Goal: Use online tool/utility: Utilize a website feature to perform a specific function

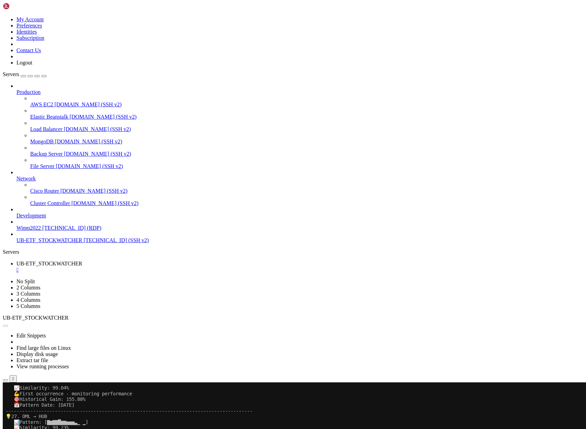
scroll to position [141252, 0]
click at [30, 401] on button "Reconnect" at bounding box center [16, 404] width 27 height 7
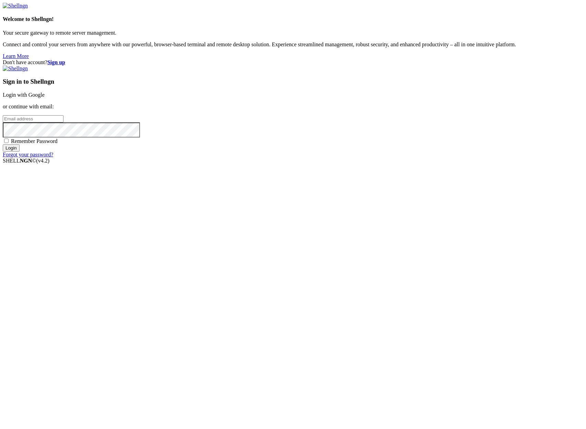
click at [63, 122] on input "email" at bounding box center [33, 118] width 61 height 7
type input "claude.berlouis@gmail.com"
click at [3, 144] on input "Login" at bounding box center [11, 147] width 17 height 7
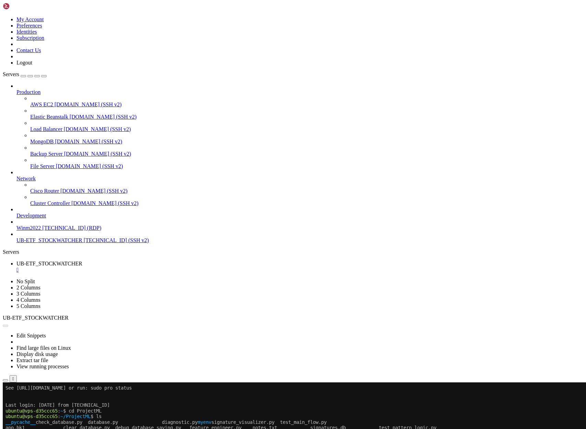
scroll to position [352, 0]
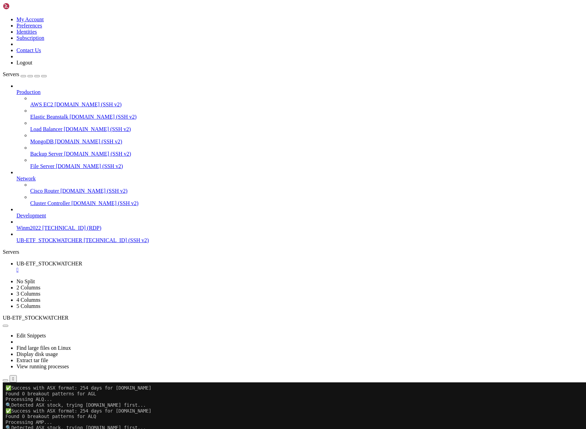
drag, startPoint x: 112, startPoint y: 621, endPoint x: 6, endPoint y: 519, distance: 147.7
drag, startPoint x: 121, startPoint y: 487, endPoint x: 5, endPoint y: 469, distance: 117.3
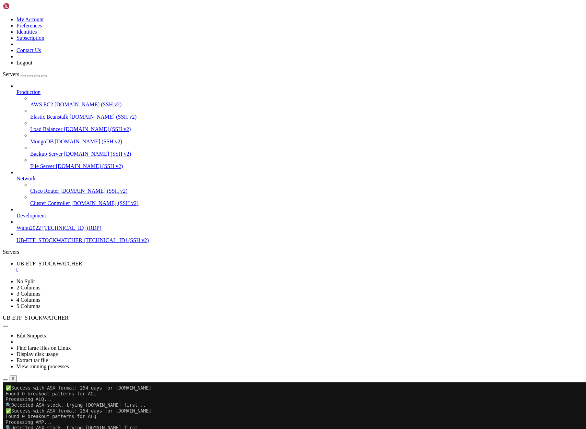
copy div "Processing APE... 🔍 Detected ASX stock, trying APE.AX first... ✅ Success with A…"
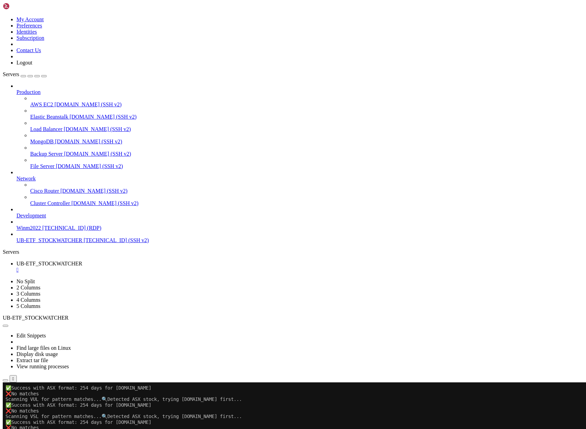
scroll to position [140113, 0]
drag, startPoint x: 95, startPoint y: 548, endPoint x: 6, endPoint y: 510, distance: 96.9
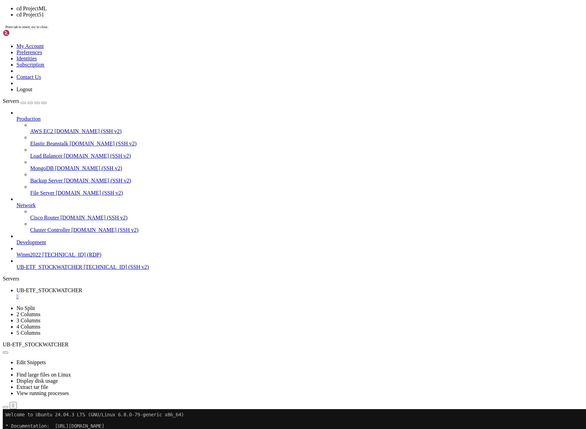
scroll to position [0, 0]
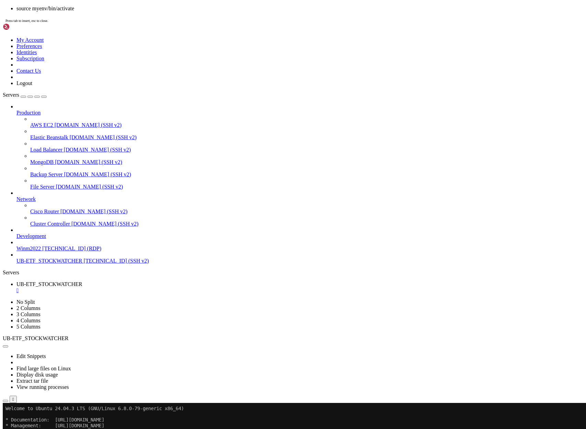
drag, startPoint x: 254, startPoint y: 244, endPoint x: 190, endPoint y: 203, distance: 75.8
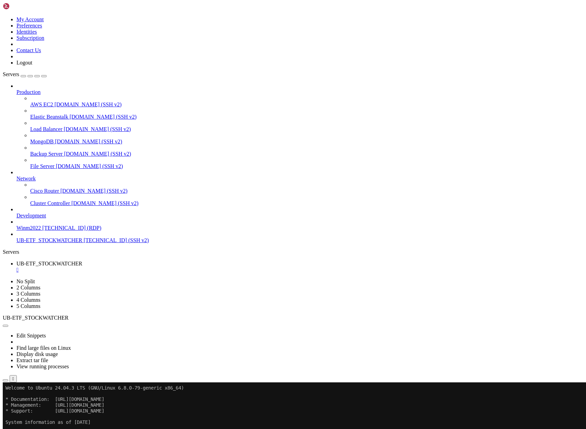
scroll to position [141630, 0]
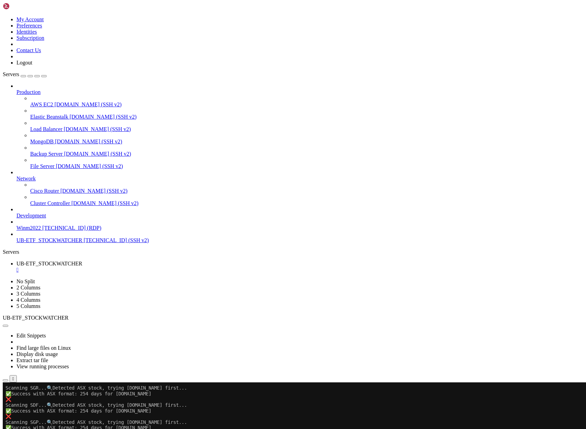
scroll to position [146380, 0]
drag, startPoint x: 98, startPoint y: 754, endPoint x: 235, endPoint y: 803, distance: 145.1
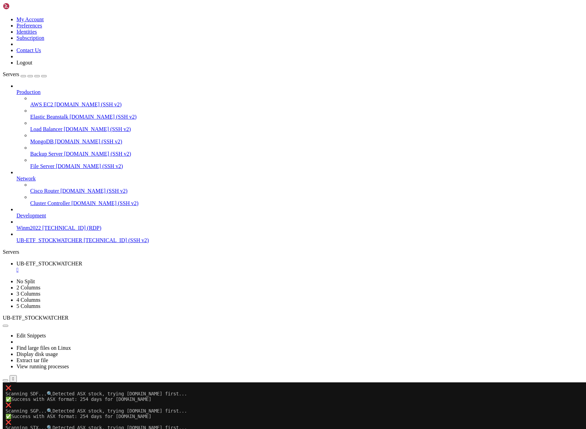
drag, startPoint x: 240, startPoint y: 686, endPoint x: 237, endPoint y: 689, distance: 3.6
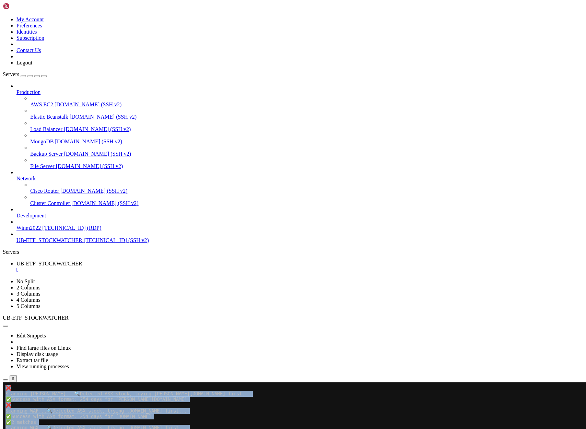
scroll to position [146945, 0]
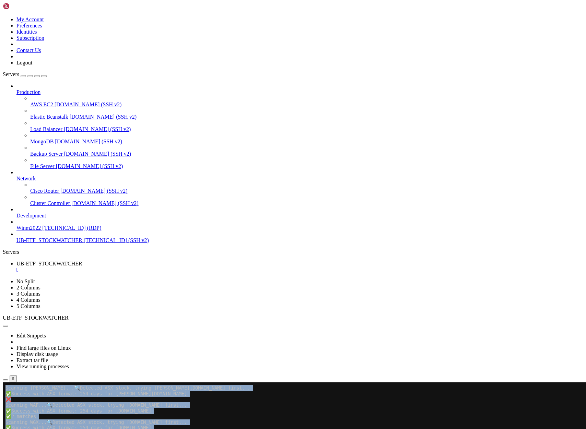
drag, startPoint x: 7, startPoint y: 479, endPoint x: 196, endPoint y: 694, distance: 286.2
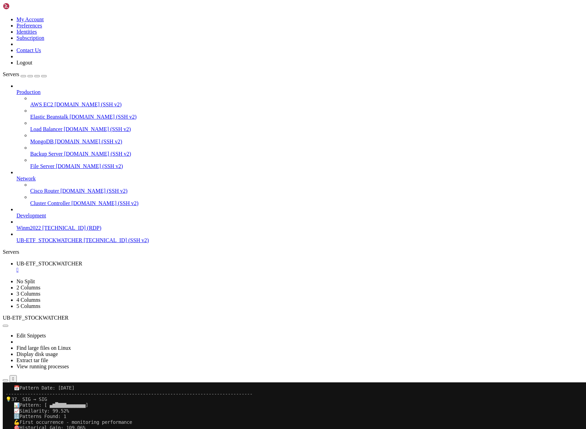
scroll to position [148684, 0]
drag, startPoint x: 12, startPoint y: 449, endPoint x: 278, endPoint y: 766, distance: 413.4
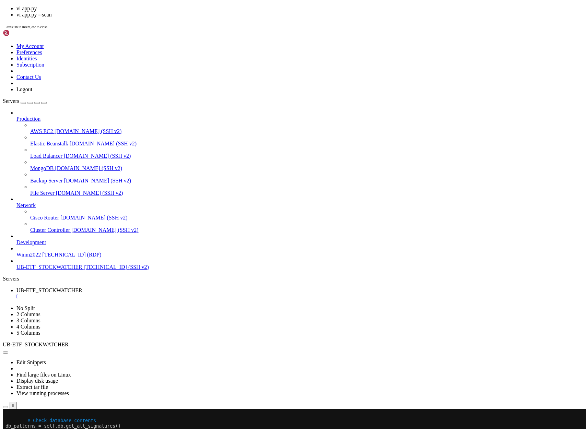
scroll to position [148695, 0]
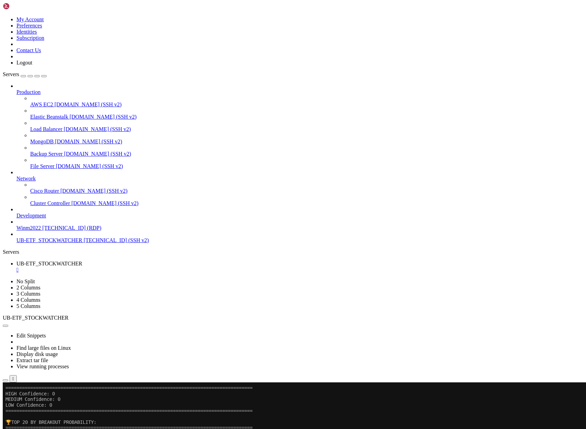
scroll to position [154272, 0]
drag, startPoint x: 4, startPoint y: 422, endPoint x: 172, endPoint y: 729, distance: 349.7
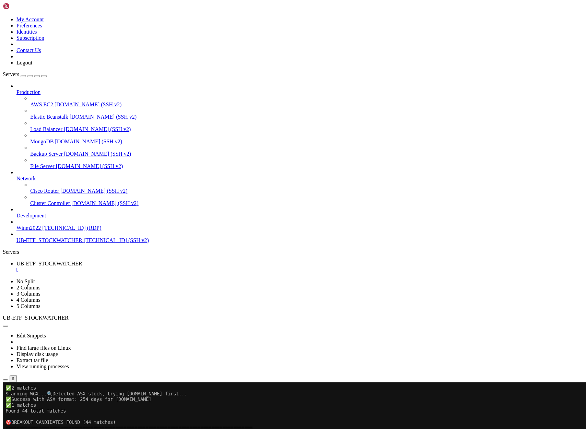
scroll to position [154165, 0]
drag, startPoint x: 5, startPoint y: 491, endPoint x: 144, endPoint y: 702, distance: 252.2
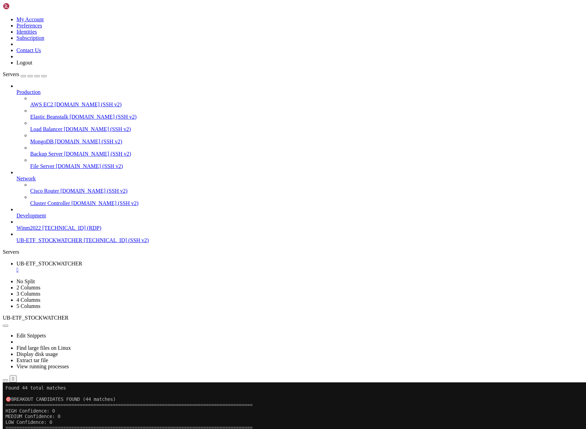
scroll to position [154195, 0]
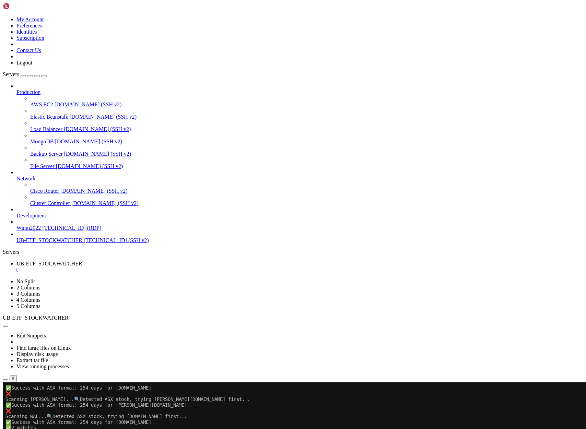
drag, startPoint x: 62, startPoint y: 485, endPoint x: 7, endPoint y: 472, distance: 57.0
copy div "HIGH Confidence: 0 MEDIUM Confidence: 0 LOW Confidence: 0"
drag, startPoint x: 62, startPoint y: 486, endPoint x: 6, endPoint y: 461, distance: 60.9
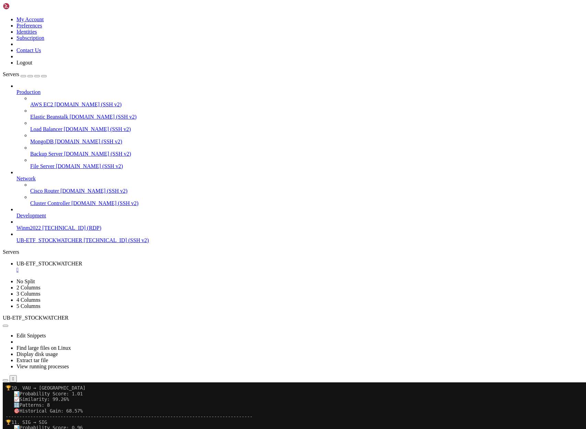
scroll to position [154637, 0]
drag, startPoint x: 7, startPoint y: 741, endPoint x: 274, endPoint y: 758, distance: 267.6
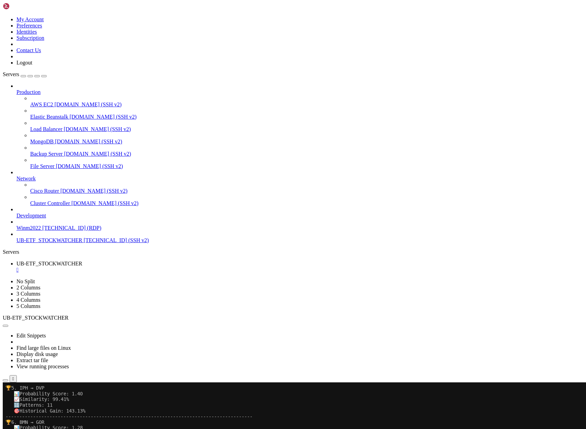
scroll to position [166877, 0]
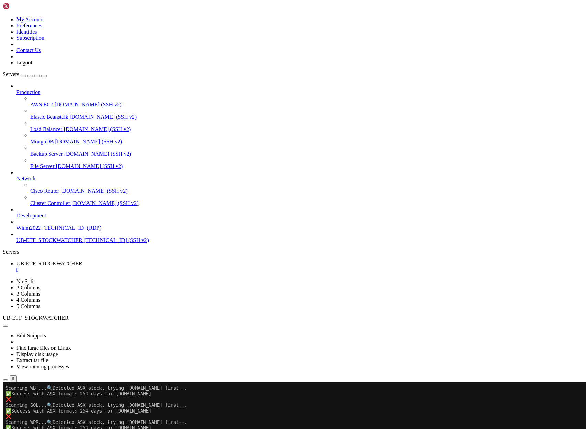
drag, startPoint x: 7, startPoint y: 519, endPoint x: 111, endPoint y: 626, distance: 149.4
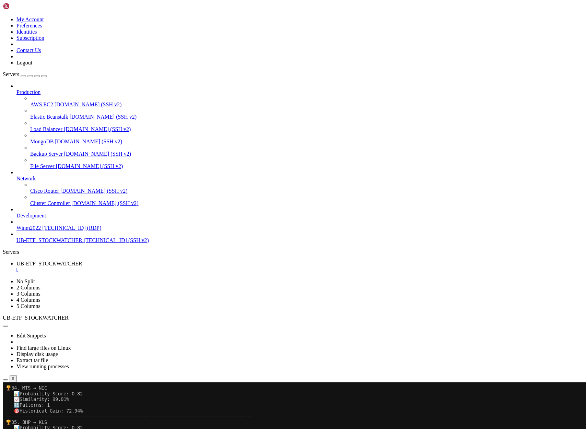
scroll to position [168192, 0]
click at [5, 382] on div at bounding box center [4, 382] width 3 height 0
drag, startPoint x: 124, startPoint y: 690, endPoint x: 280, endPoint y: 757, distance: 169.4
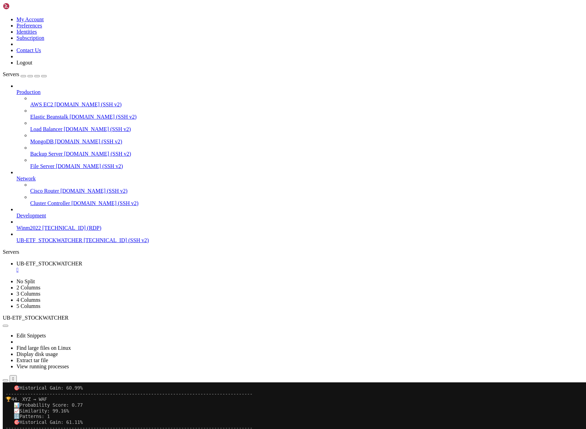
drag, startPoint x: 244, startPoint y: 758, endPoint x: 173, endPoint y: 739, distance: 73.2
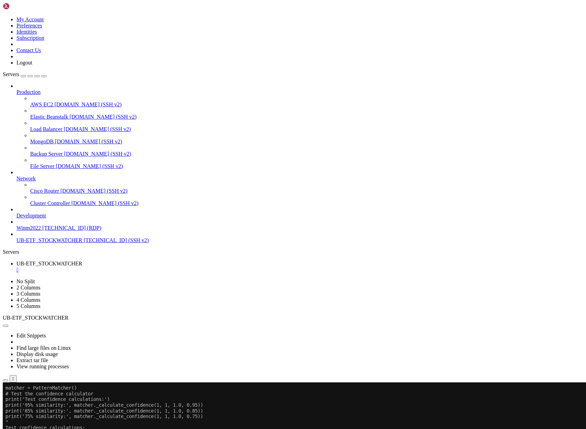
scroll to position [168631, 0]
drag, startPoint x: 155, startPoint y: 759, endPoint x: 5, endPoint y: 731, distance: 152.6
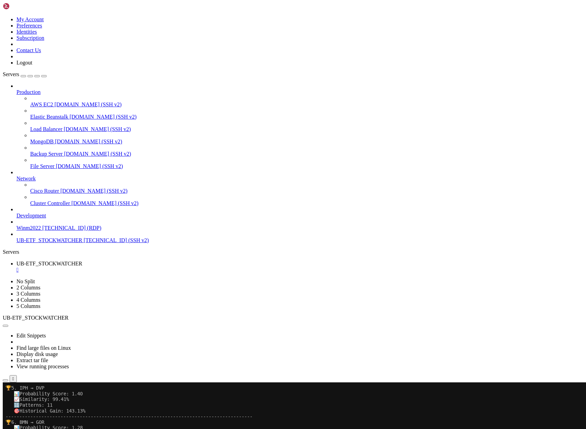
scroll to position [174087, 0]
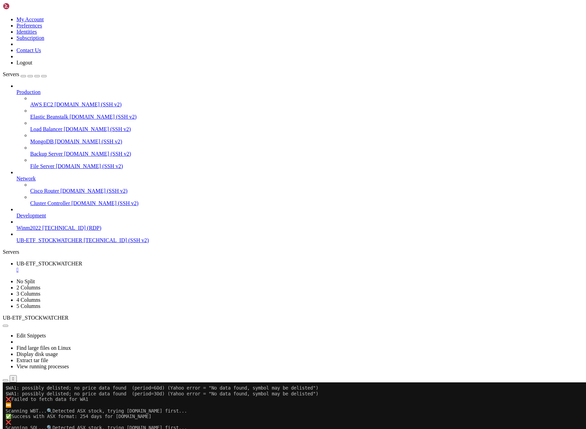
drag, startPoint x: 6, startPoint y: 540, endPoint x: 123, endPoint y: 617, distance: 139.7
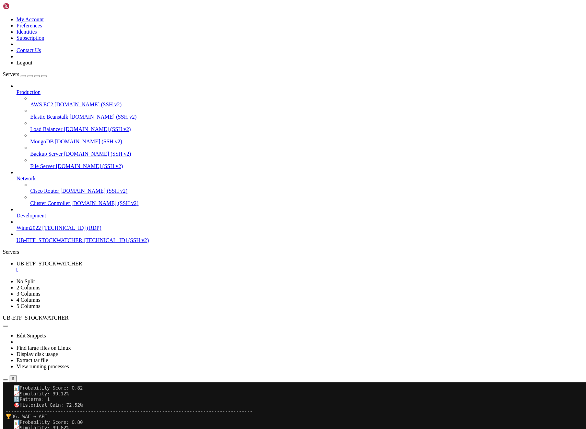
scroll to position [188948, 0]
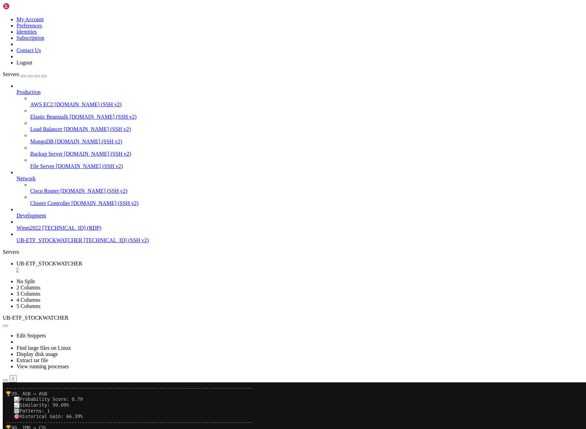
scroll to position [189074, 0]
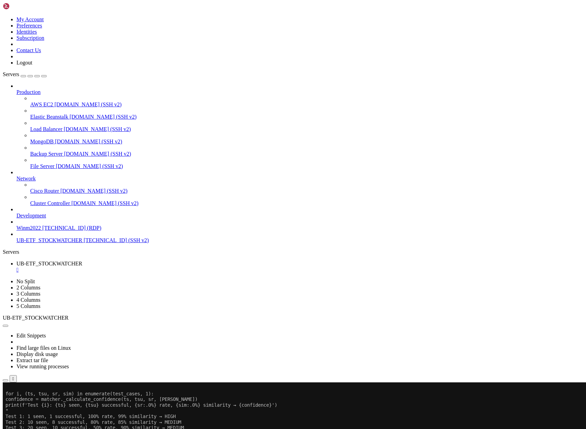
scroll to position [189399, 0]
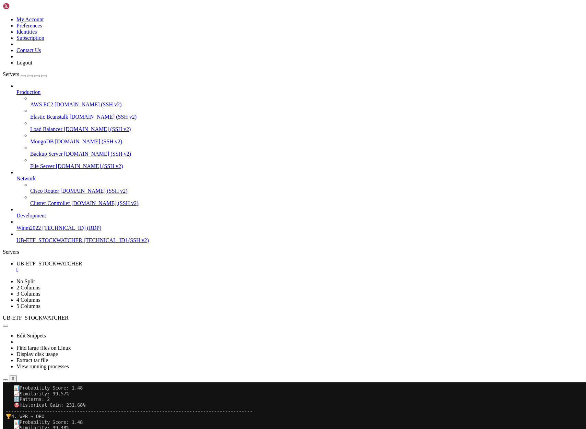
scroll to position [201263, 0]
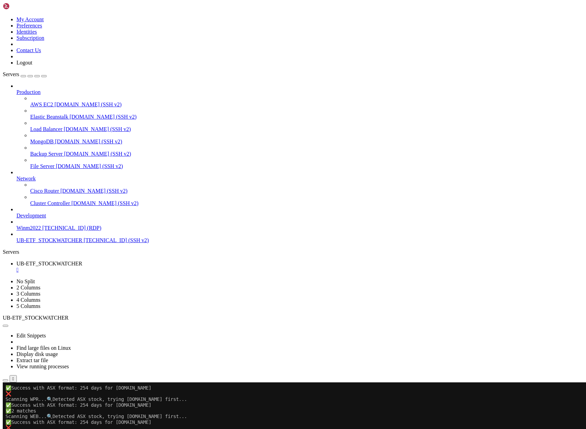
drag, startPoint x: 7, startPoint y: 498, endPoint x: 111, endPoint y: 572, distance: 127.9
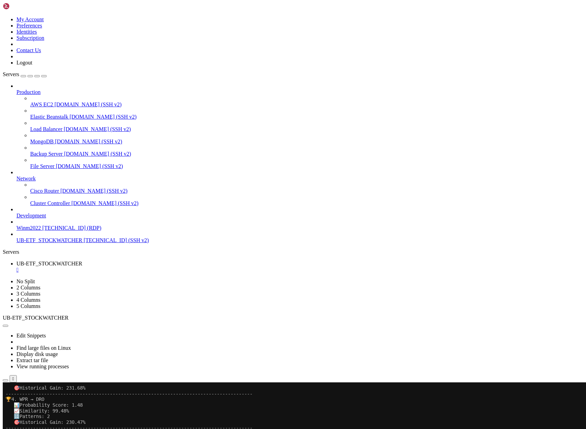
scroll to position [201288, 0]
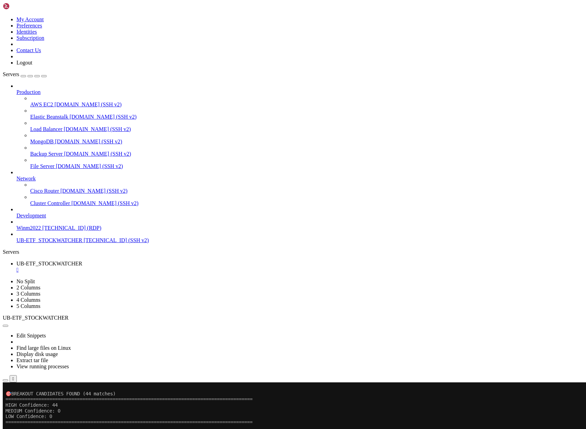
scroll to position [201305, 0]
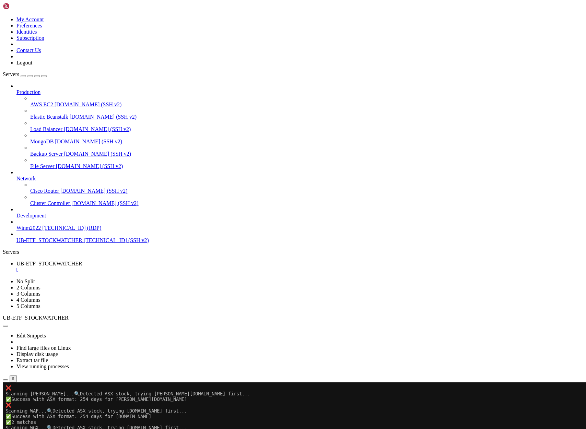
drag, startPoint x: 6, startPoint y: 455, endPoint x: 95, endPoint y: 531, distance: 117.9
copy div "🎯 BREAKOUT CANDIDATES FOUND (44 matches) ======================================…"
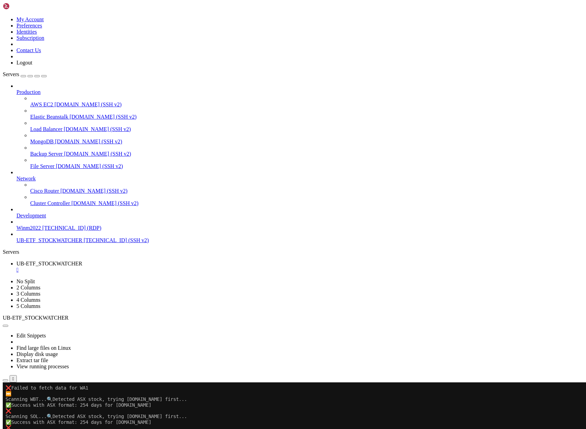
scroll to position [214613, 0]
drag, startPoint x: 99, startPoint y: 714, endPoint x: 7, endPoint y: 692, distance: 94.6
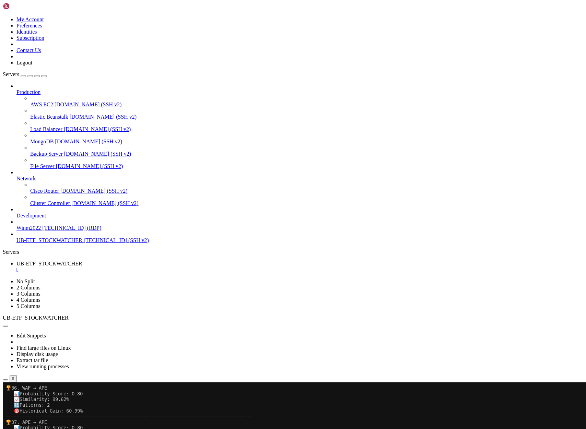
scroll to position [216120, 0]
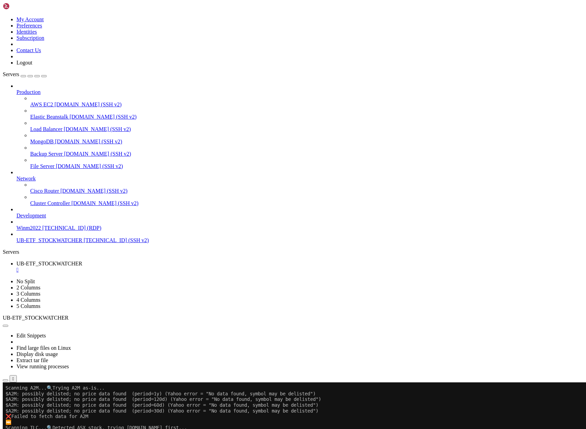
scroll to position [221338, 0]
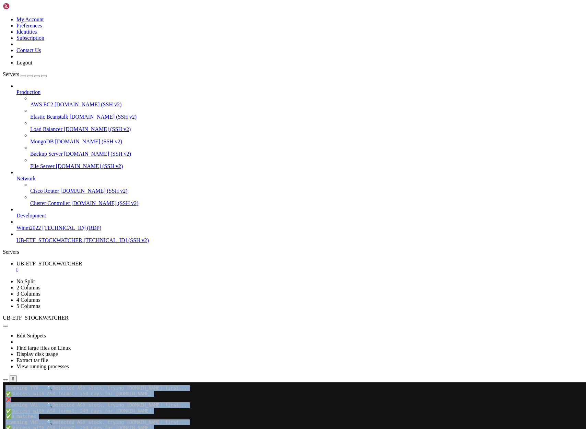
drag, startPoint x: 4, startPoint y: 669, endPoint x: 14, endPoint y: 682, distance: 16.4
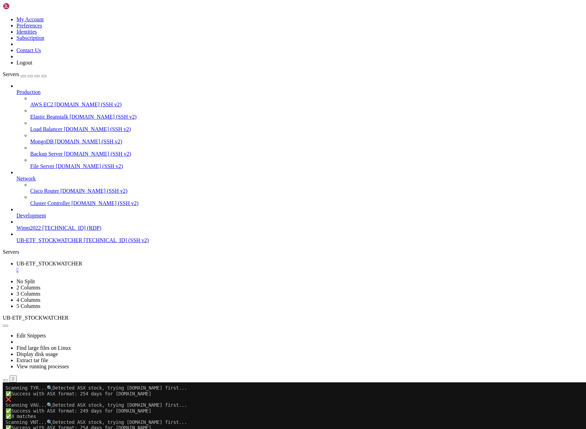
drag, startPoint x: 6, startPoint y: 673, endPoint x: 70, endPoint y: 756, distance: 105.6
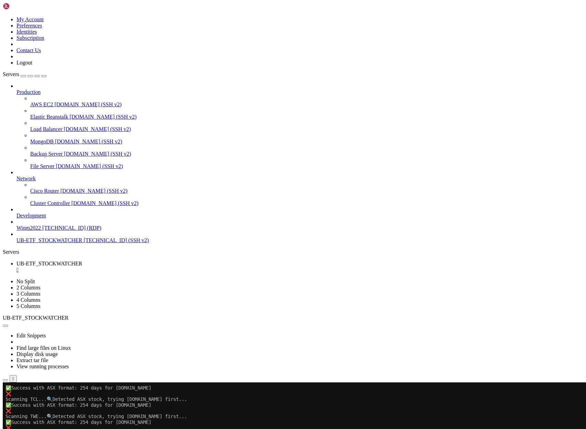
scroll to position [221343, 0]
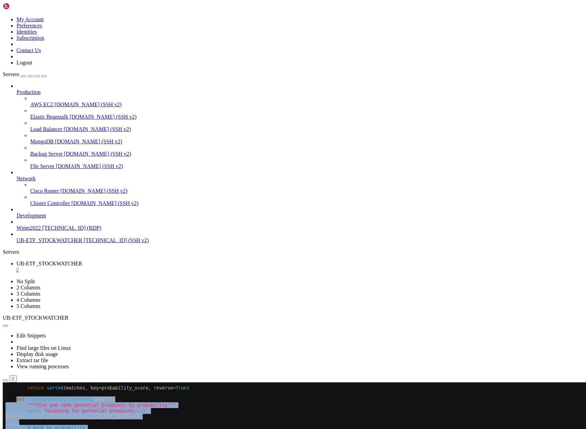
drag, startPoint x: 17, startPoint y: 400, endPoint x: 122, endPoint y: 752, distance: 367.7
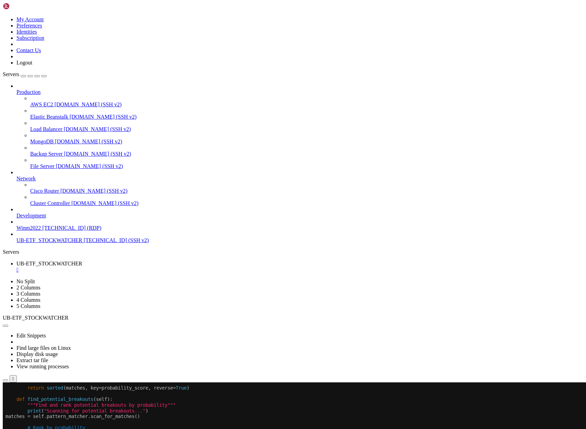
drag, startPoint x: 41, startPoint y: 685, endPoint x: 203, endPoint y: 684, distance: 161.8
drag, startPoint x: 41, startPoint y: 674, endPoint x: 310, endPoint y: 677, distance: 269.5
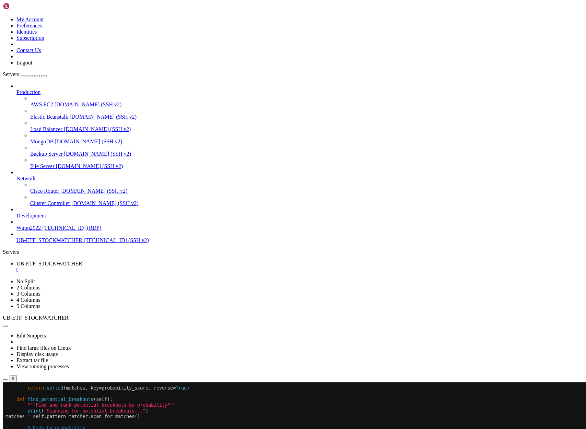
drag, startPoint x: 40, startPoint y: 713, endPoint x: 144, endPoint y: 715, distance: 103.5
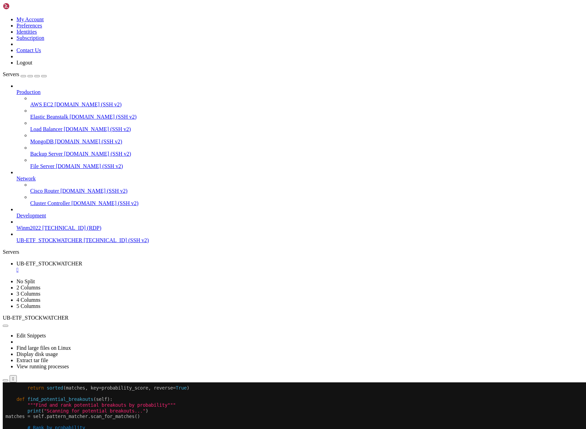
drag, startPoint x: 41, startPoint y: 736, endPoint x: 217, endPoint y: 758, distance: 177.6
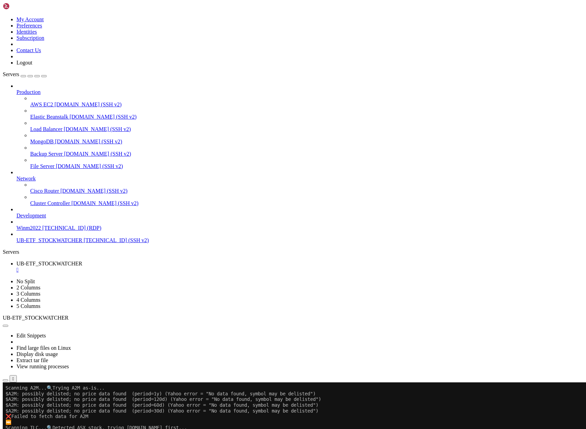
scroll to position [233415, 0]
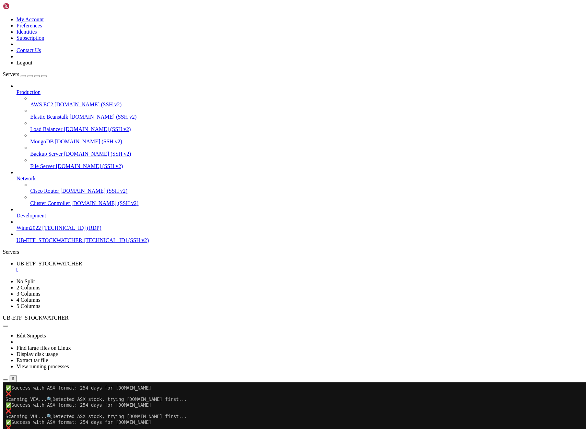
drag, startPoint x: 138, startPoint y: 758, endPoint x: 7, endPoint y: 674, distance: 155.7
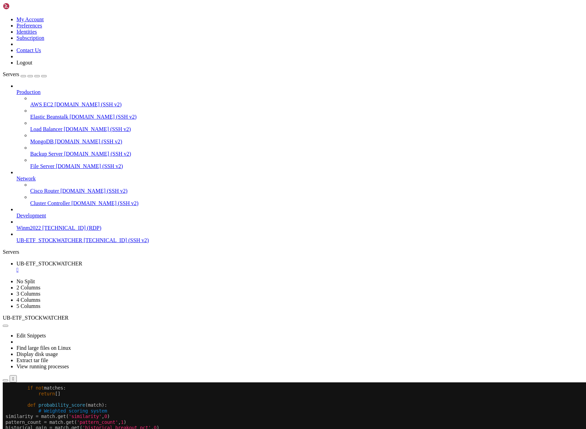
scroll to position [7, 1]
drag, startPoint x: 53, startPoint y: 719, endPoint x: 85, endPoint y: 718, distance: 31.6
drag, startPoint x: 52, startPoint y: 719, endPoint x: 432, endPoint y: 718, distance: 379.9
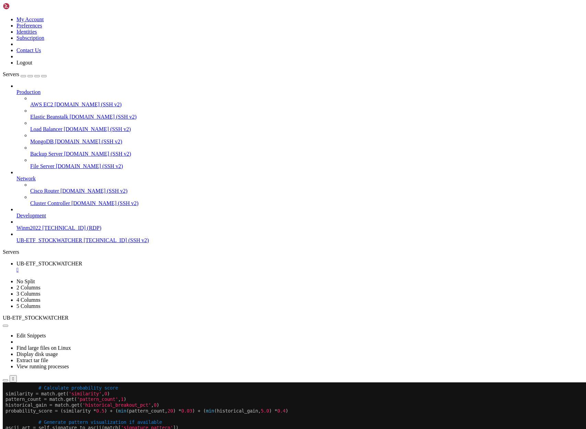
drag, startPoint x: 41, startPoint y: 703, endPoint x: 355, endPoint y: 734, distance: 315.3
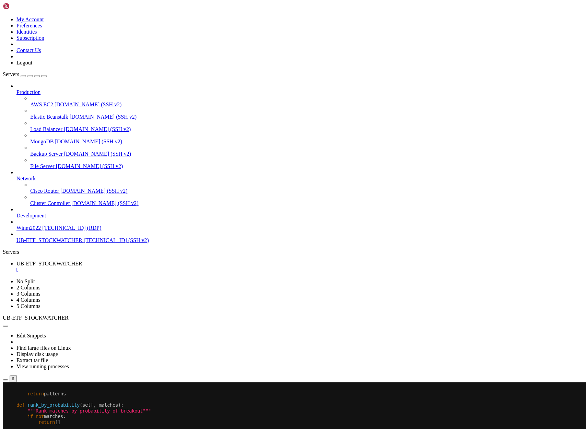
scroll to position [249295, 0]
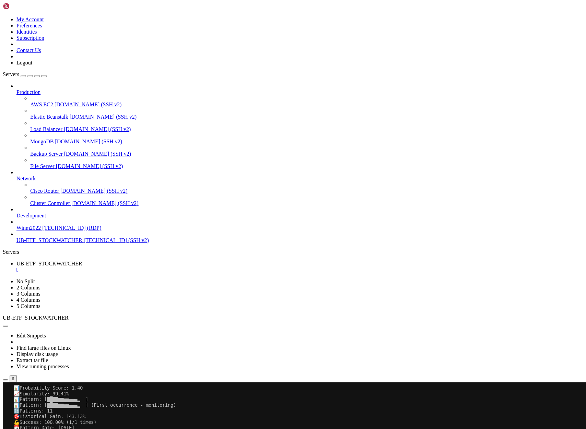
scroll to position [260091, 0]
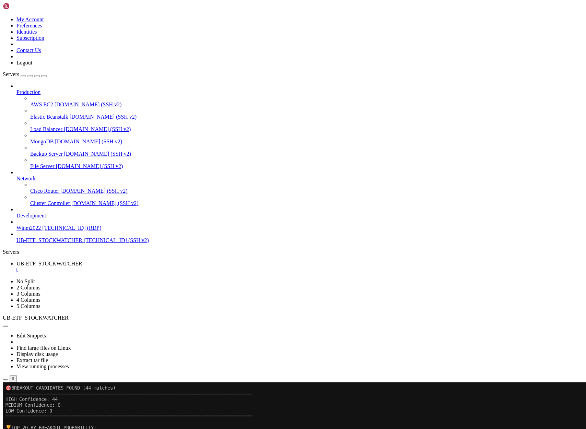
drag, startPoint x: 98, startPoint y: 560, endPoint x: 8, endPoint y: 440, distance: 150.8
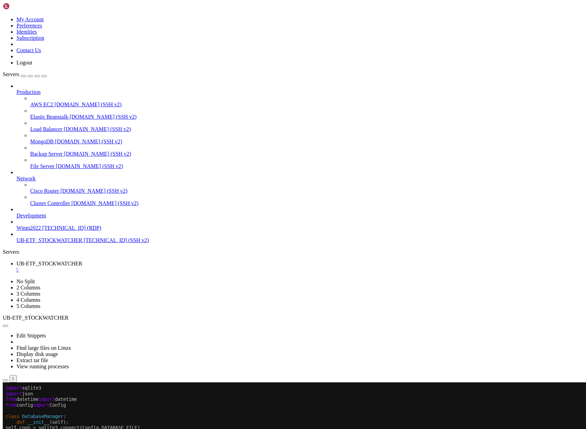
scroll to position [7, 1]
drag, startPoint x: 189, startPoint y: 758, endPoint x: 5, endPoint y: 685, distance: 197.8
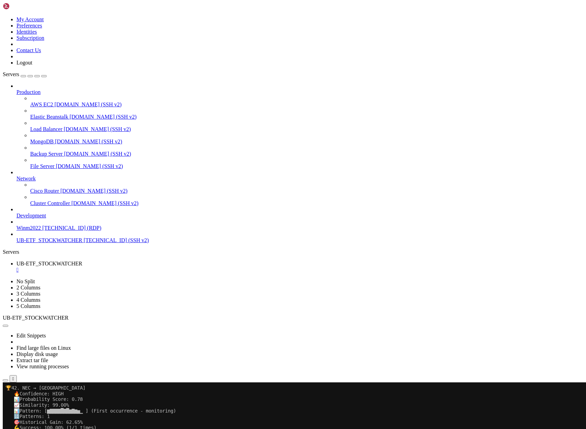
click at [5, 380] on icon "button" at bounding box center [5, 380] width 0 height 0
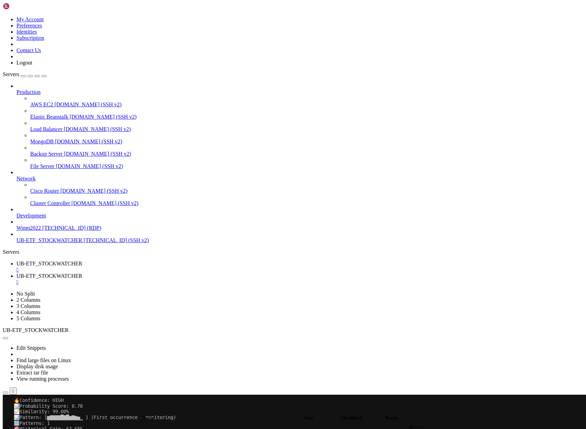
type input "/home/ubuntu/ProjectML"
click at [82, 261] on span "UB-ETF_STOCKWATCHER" at bounding box center [49, 264] width 66 height 6
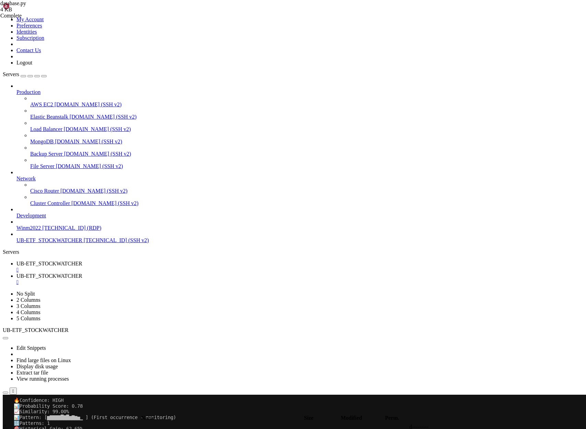
click at [82, 261] on span "UB-ETF_STOCKWATCHER" at bounding box center [49, 264] width 66 height 6
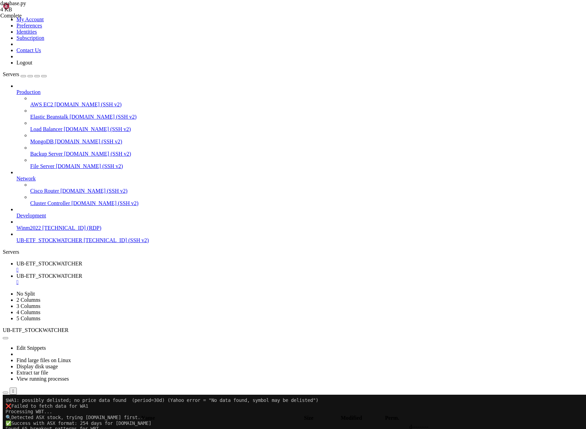
scroll to position [14581, 0]
drag, startPoint x: 251, startPoint y: 770, endPoint x: 6, endPoint y: 676, distance: 262.2
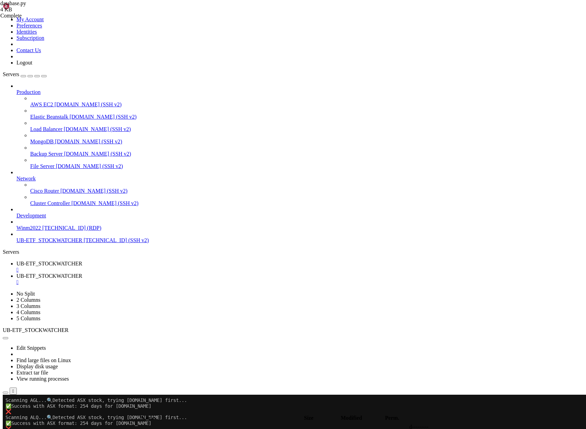
click at [82, 273] on span "UB-ETF_STOCKWATCHER" at bounding box center [49, 276] width 66 height 6
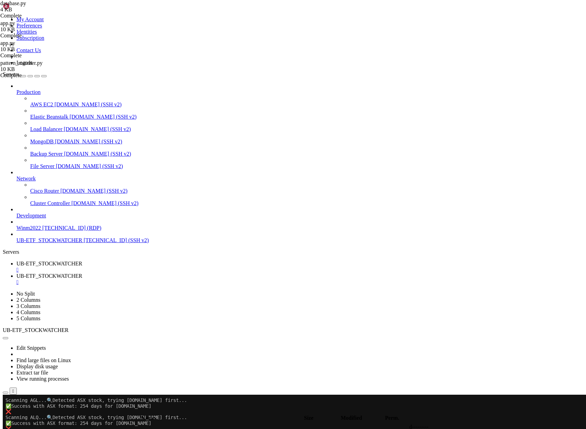
click at [82, 261] on span "UB-ETF_STOCKWATCHER" at bounding box center [49, 264] width 66 height 6
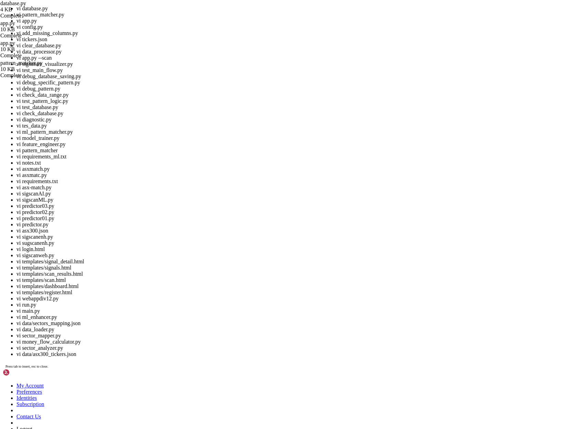
scroll to position [14792, 0]
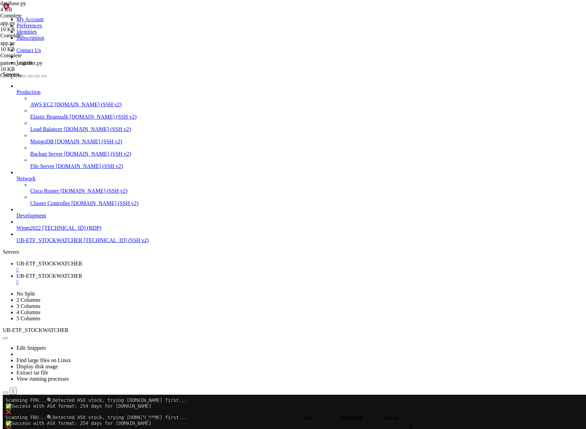
scroll to position [17239, 0]
drag, startPoint x: 180, startPoint y: 531, endPoint x: 6, endPoint y: 486, distance: 180.0
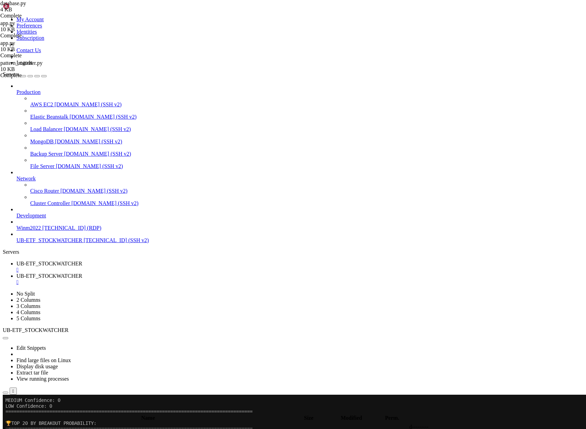
drag, startPoint x: 95, startPoint y: 539, endPoint x: 6, endPoint y: 424, distance: 145.3
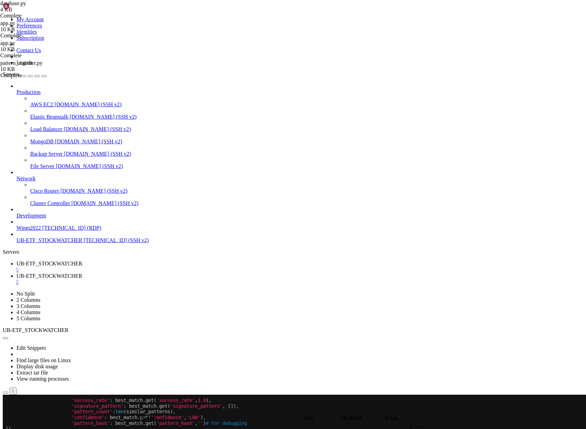
scroll to position [31055, 0]
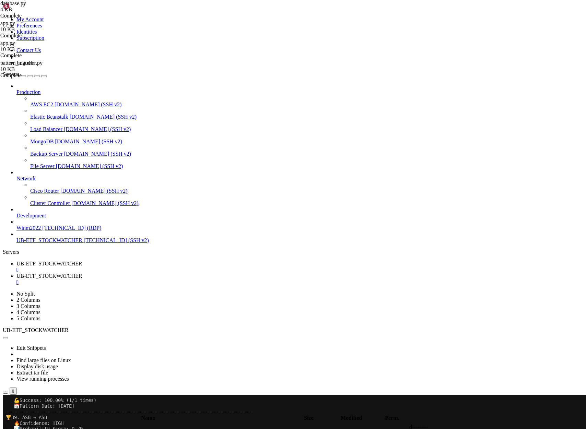
drag, startPoint x: 115, startPoint y: 498, endPoint x: 11, endPoint y: 453, distance: 113.6
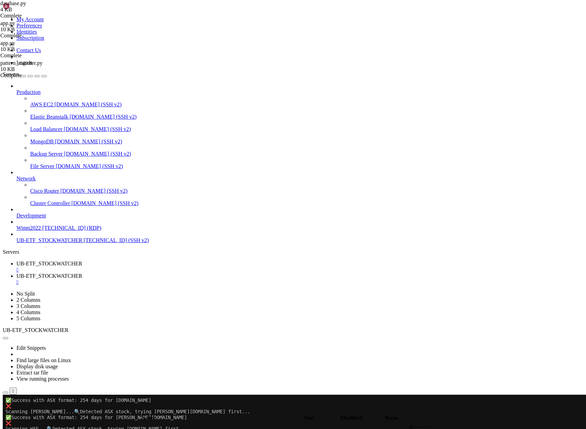
scroll to position [58735, 0]
drag, startPoint x: 7, startPoint y: 473, endPoint x: 194, endPoint y: 687, distance: 284.1
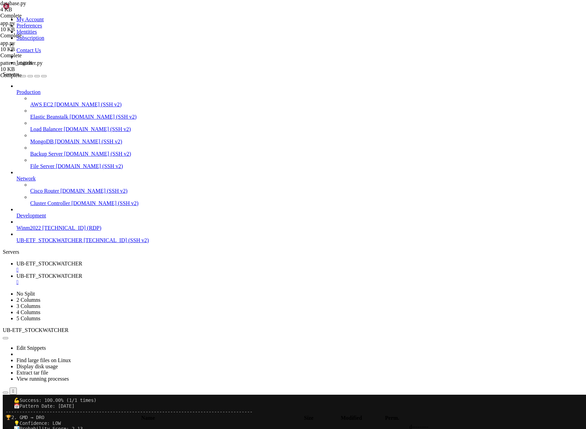
scroll to position [59034, 0]
drag, startPoint x: 96, startPoint y: 556, endPoint x: 7, endPoint y: 509, distance: 101.4
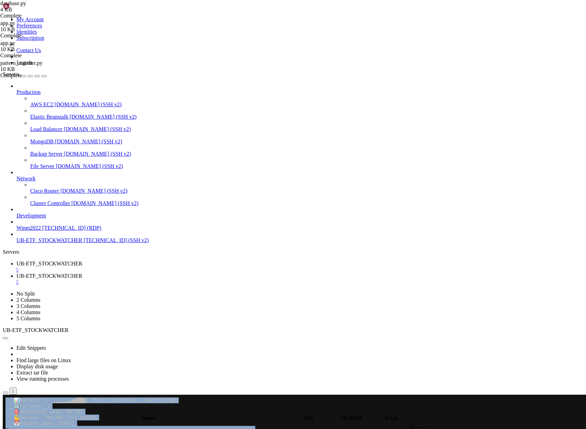
drag, startPoint x: 6, startPoint y: 509, endPoint x: 278, endPoint y: 771, distance: 377.8
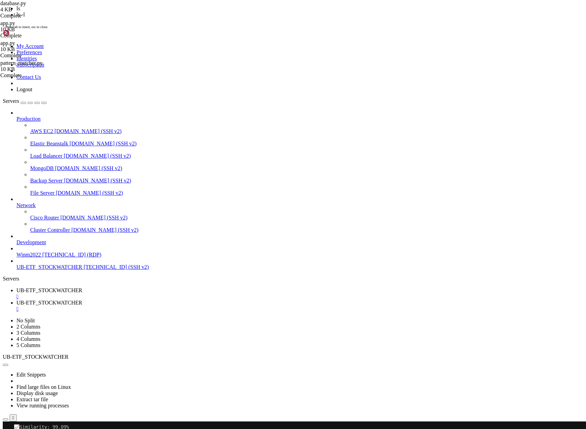
scroll to position [14159, 0]
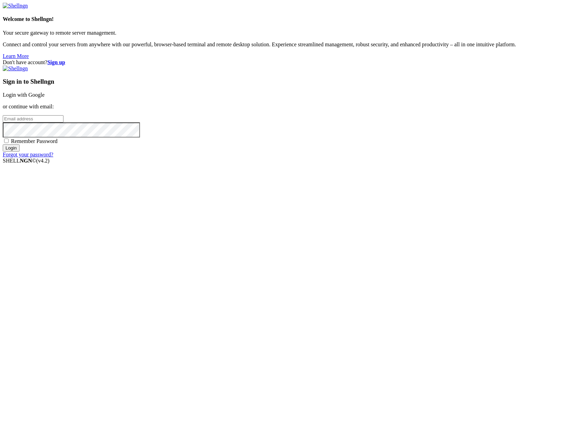
click at [63, 122] on input "email" at bounding box center [33, 118] width 61 height 7
type input "[PERSON_NAME][EMAIL_ADDRESS][DOMAIN_NAME]"
click at [3, 144] on input "Login" at bounding box center [11, 147] width 17 height 7
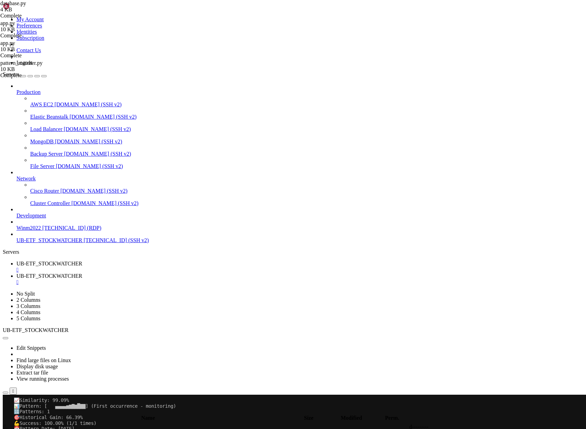
scroll to position [14159, 0]
drag, startPoint x: 310, startPoint y: 772, endPoint x: 347, endPoint y: 771, distance: 37.7
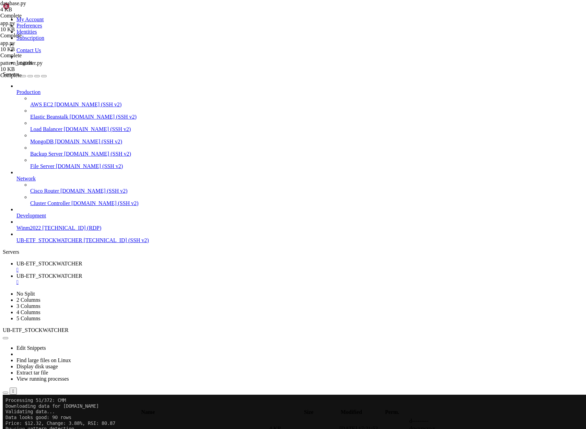
scroll to position [17985, 0]
drag, startPoint x: 172, startPoint y: 697, endPoint x: 5, endPoint y: 418, distance: 325.3
drag, startPoint x: 204, startPoint y: 634, endPoint x: 5, endPoint y: 484, distance: 248.6
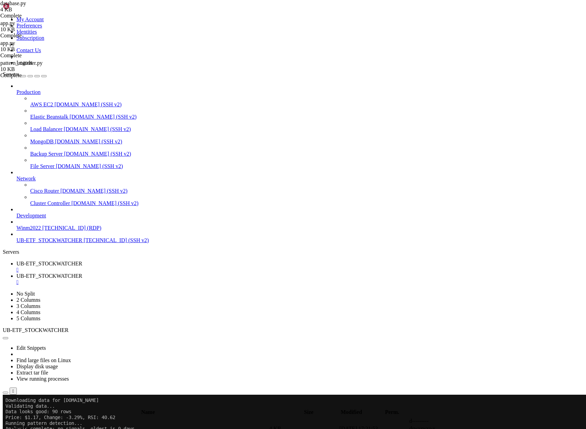
drag, startPoint x: 168, startPoint y: 640, endPoint x: 5, endPoint y: 537, distance: 192.8
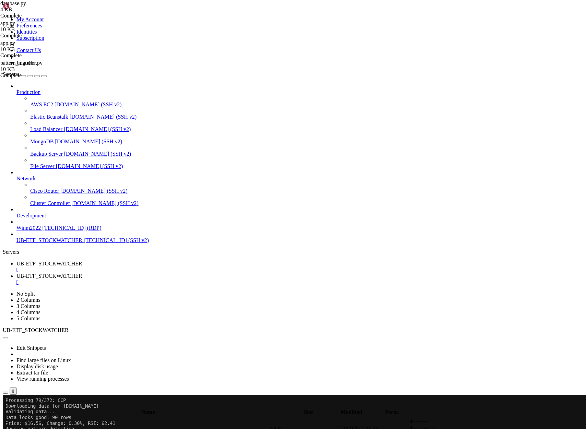
drag, startPoint x: 164, startPoint y: 607, endPoint x: 5, endPoint y: 402, distance: 260.0
drag, startPoint x: 172, startPoint y: 562, endPoint x: 7, endPoint y: 446, distance: 202.8
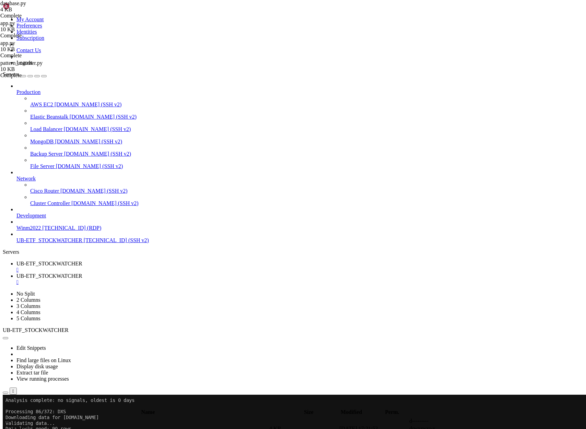
scroll to position [21037, 0]
drag, startPoint x: 169, startPoint y: 596, endPoint x: 6, endPoint y: 469, distance: 206.3
drag, startPoint x: 170, startPoint y: 635, endPoint x: 5, endPoint y: 507, distance: 208.5
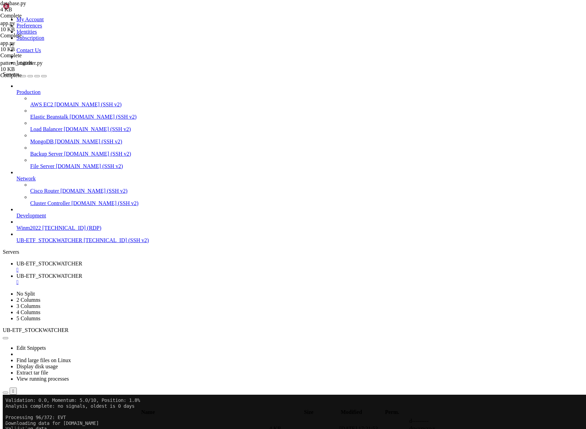
copy div "Loremipsum 90/951: DOL Sitametcons adip eli SED.DO Eiusmodtem inci... Utla etdo…"
drag, startPoint x: 165, startPoint y: 658, endPoint x: 6, endPoint y: 539, distance: 198.7
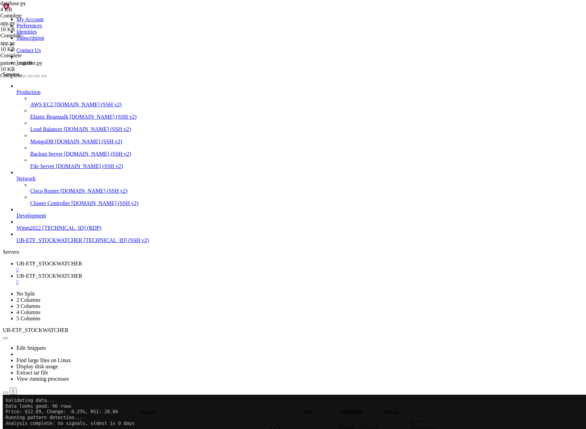
scroll to position [22098, 0]
drag, startPoint x: 164, startPoint y: 639, endPoint x: 6, endPoint y: 516, distance: 200.5
drag, startPoint x: 163, startPoint y: 709, endPoint x: 6, endPoint y: 595, distance: 194.4
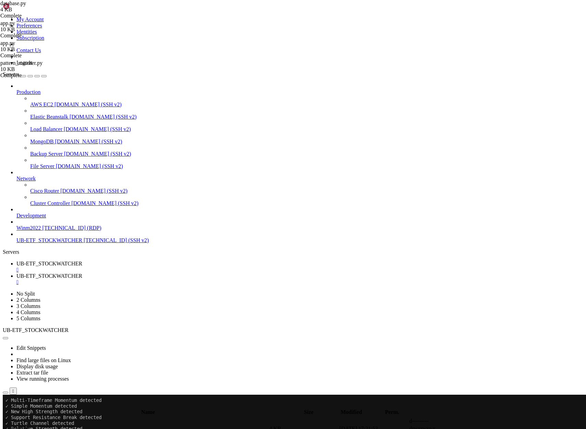
drag, startPoint x: 164, startPoint y: 572, endPoint x: 5, endPoint y: 457, distance: 195.6
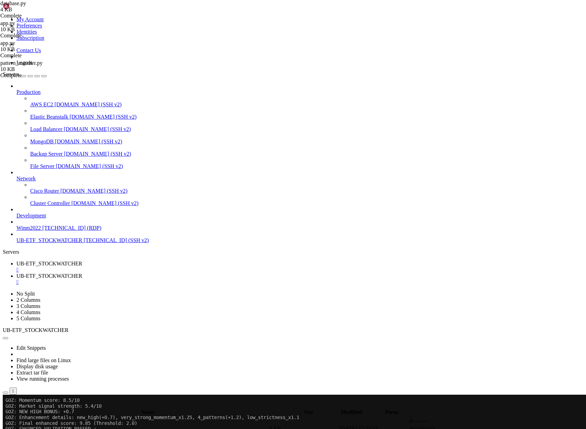
drag, startPoint x: 163, startPoint y: 686, endPoint x: 6, endPoint y: 583, distance: 187.7
drag, startPoint x: 199, startPoint y: 595, endPoint x: 7, endPoint y: 485, distance: 221.3
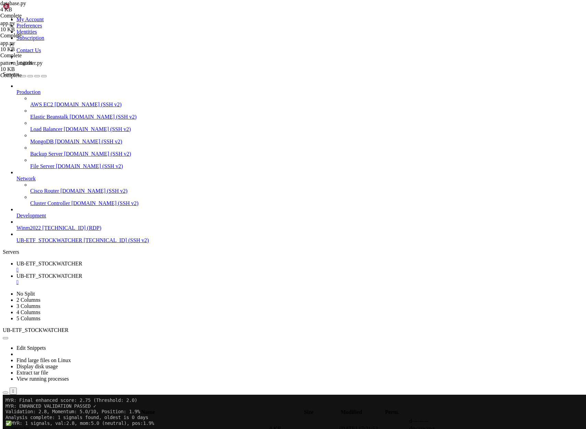
scroll to position [26899, 0]
drag, startPoint x: 163, startPoint y: 561, endPoint x: 5, endPoint y: 434, distance: 202.1
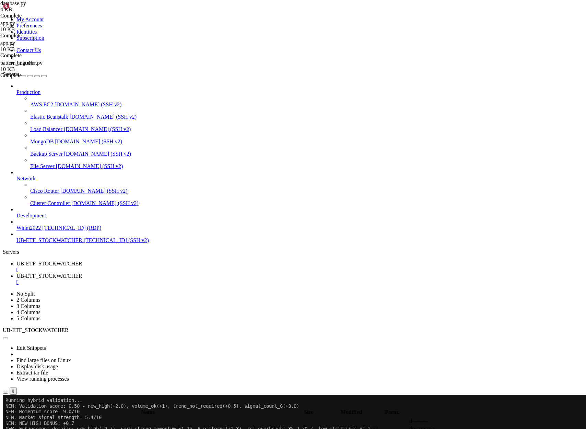
scroll to position [27085, 0]
drag, startPoint x: 164, startPoint y: 585, endPoint x: 6, endPoint y: 467, distance: 196.8
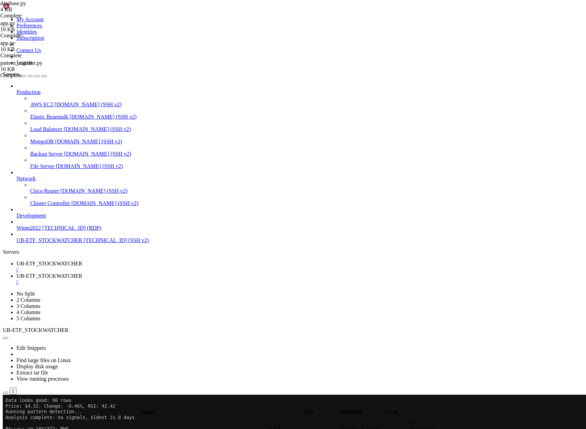
scroll to position [27672, 0]
drag, startPoint x: 162, startPoint y: 577, endPoint x: 5, endPoint y: 476, distance: 186.5
drag, startPoint x: 163, startPoint y: 595, endPoint x: 5, endPoint y: 475, distance: 197.6
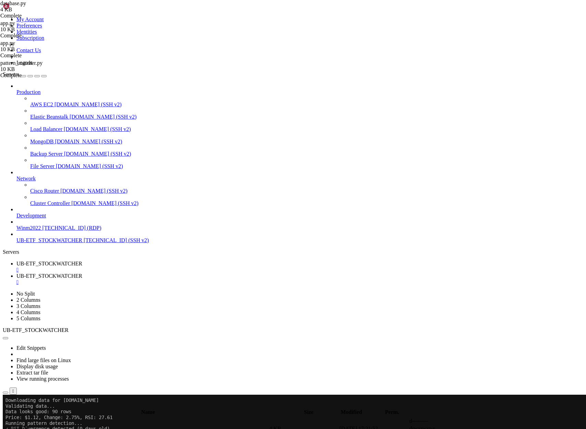
drag, startPoint x: 164, startPoint y: 618, endPoint x: 6, endPoint y: 511, distance: 190.5
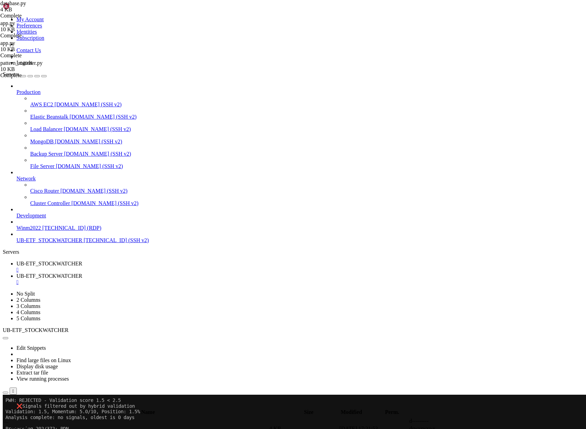
drag, startPoint x: 164, startPoint y: 749, endPoint x: 7, endPoint y: 632, distance: 195.9
drag, startPoint x: 164, startPoint y: 584, endPoint x: 5, endPoint y: 473, distance: 193.1
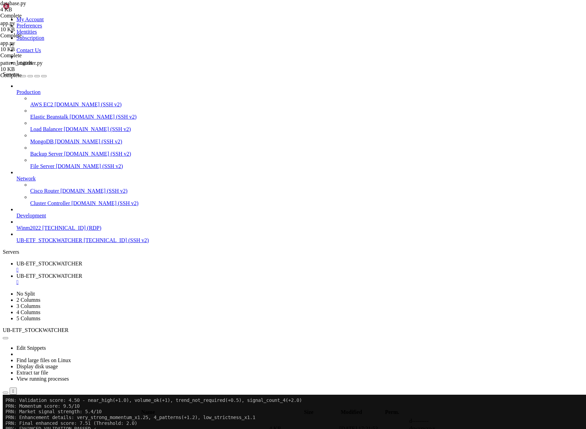
drag, startPoint x: 167, startPoint y: 624, endPoint x: 5, endPoint y: 502, distance: 202.4
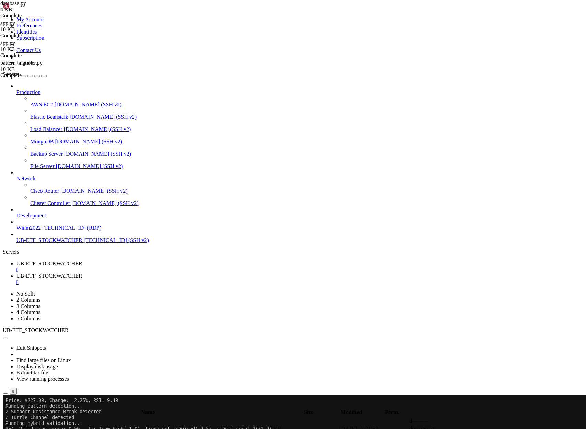
drag, startPoint x: 176, startPoint y: 693, endPoint x: 5, endPoint y: 566, distance: 212.4
drag, startPoint x: 168, startPoint y: 589, endPoint x: 6, endPoint y: 462, distance: 205.4
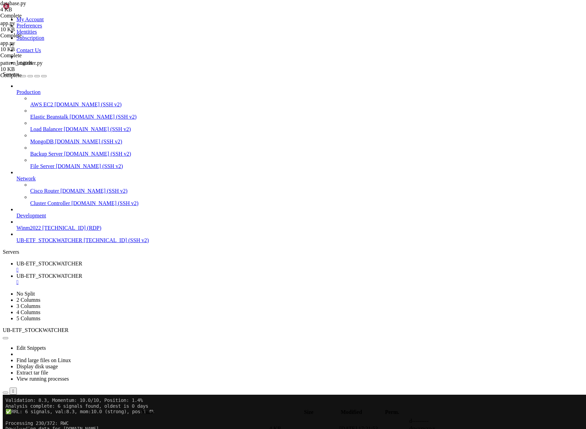
scroll to position [30917, 0]
drag, startPoint x: 167, startPoint y: 640, endPoint x: 5, endPoint y: 512, distance: 206.0
drag, startPoint x: 166, startPoint y: 708, endPoint x: 6, endPoint y: 593, distance: 197.1
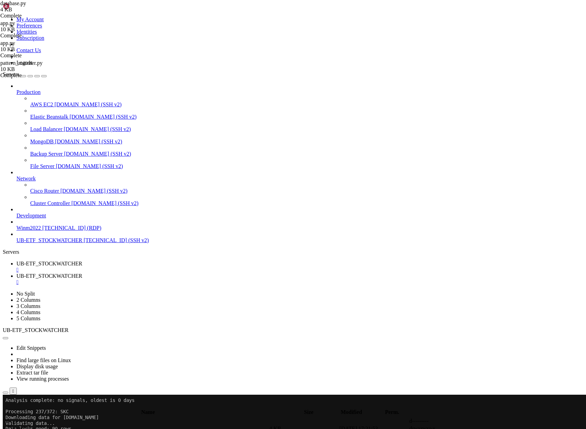
drag, startPoint x: 177, startPoint y: 709, endPoint x: 6, endPoint y: 550, distance: 233.8
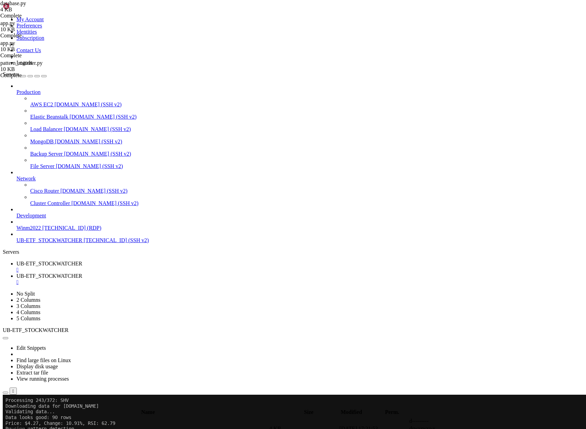
drag, startPoint x: 171, startPoint y: 693, endPoint x: 6, endPoint y: 573, distance: 204.9
drag, startPoint x: 167, startPoint y: 745, endPoint x: 5, endPoint y: 509, distance: 285.8
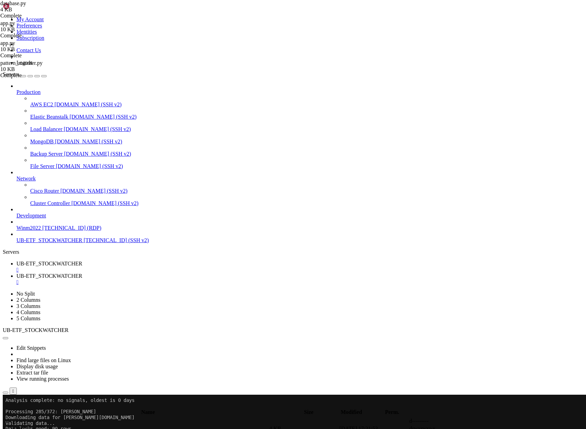
scroll to position [34736, 0]
drag, startPoint x: 164, startPoint y: 634, endPoint x: 5, endPoint y: 502, distance: 206.9
drag, startPoint x: 164, startPoint y: 622, endPoint x: 5, endPoint y: 502, distance: 198.9
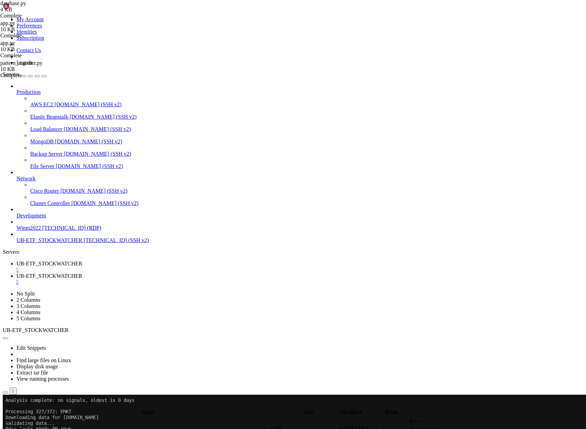
drag, startPoint x: 165, startPoint y: 595, endPoint x: 5, endPoint y: 486, distance: 192.9
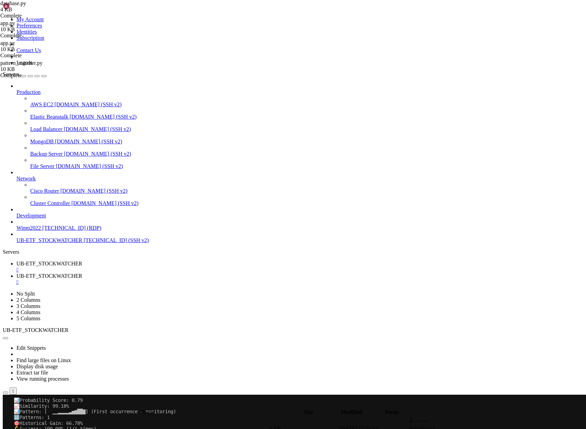
drag, startPoint x: 6, startPoint y: 455, endPoint x: 210, endPoint y: 549, distance: 224.4
